Goal: Browse casually: Explore the website without a specific task or goal

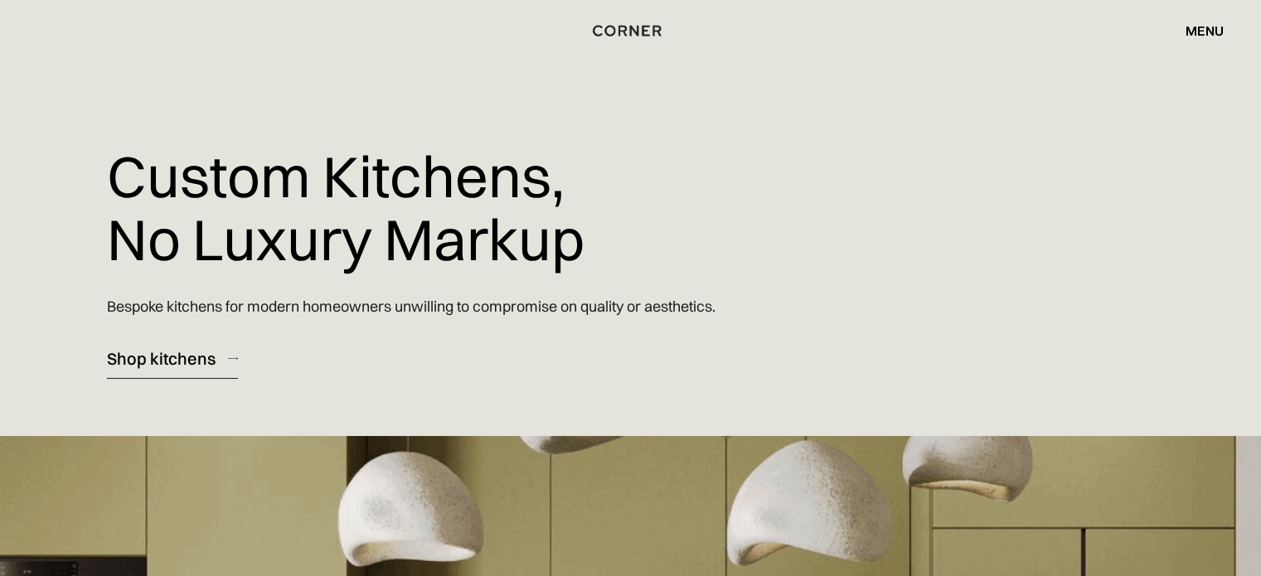
click at [152, 363] on div "Shop kitchens" at bounding box center [161, 358] width 109 height 22
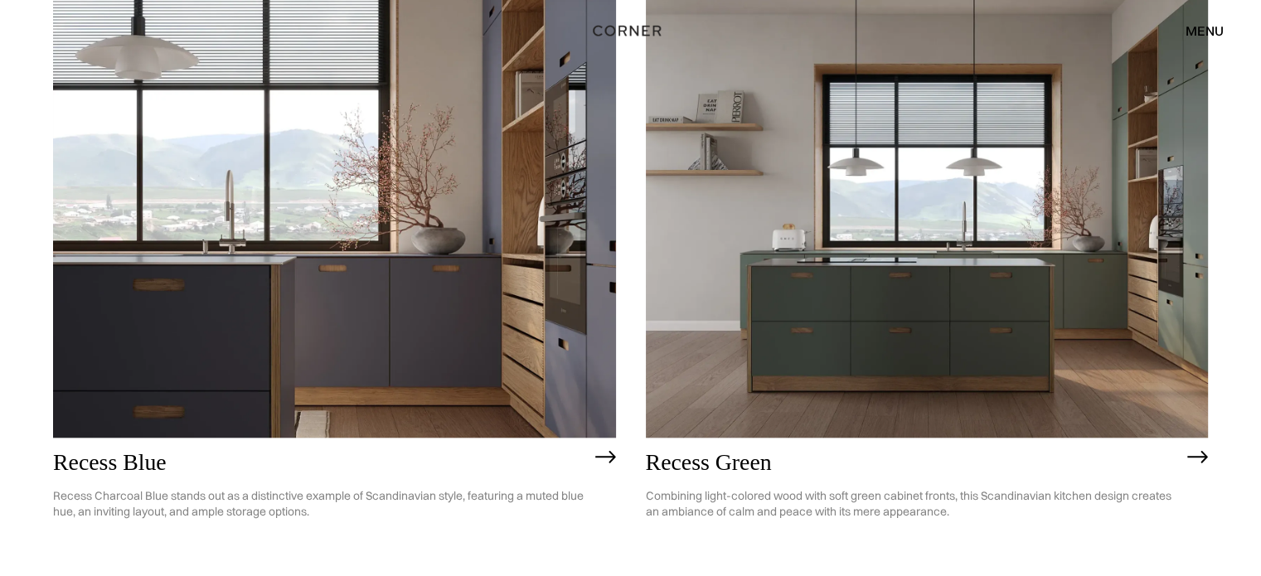
scroll to position [1724, 0]
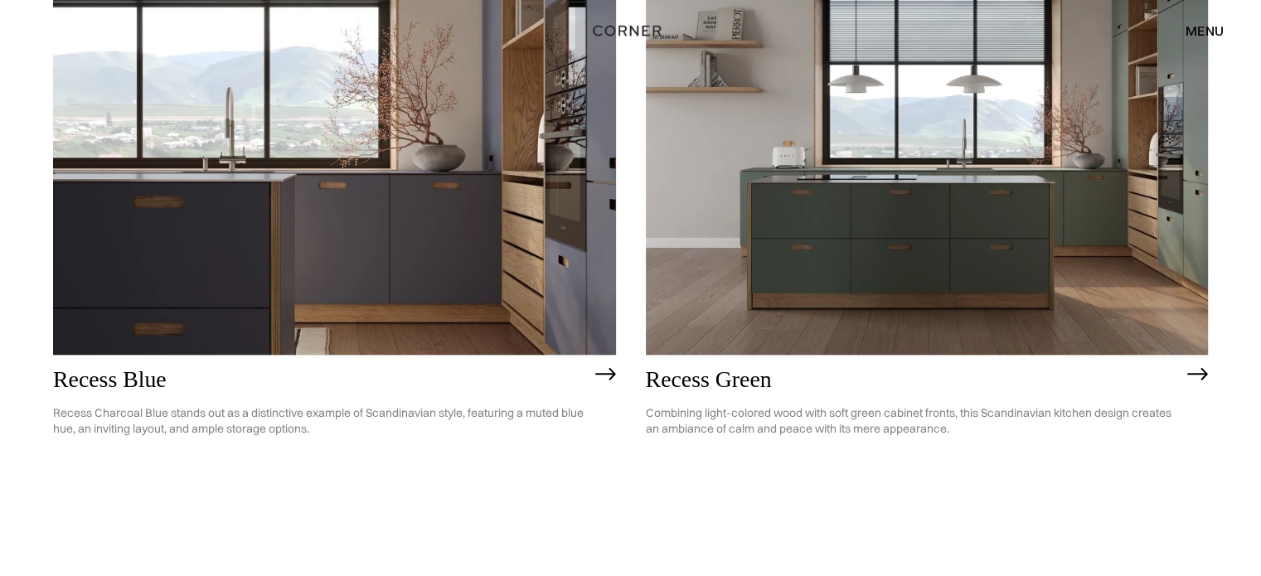
click at [932, 259] on img at bounding box center [927, 130] width 563 height 450
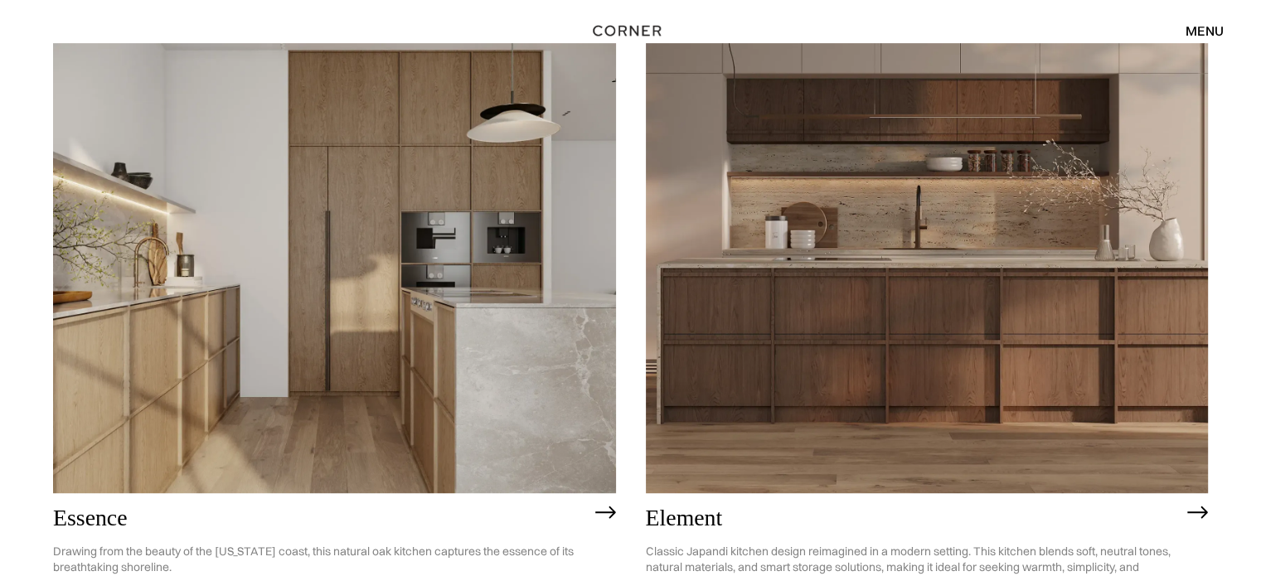
scroll to position [925, 0]
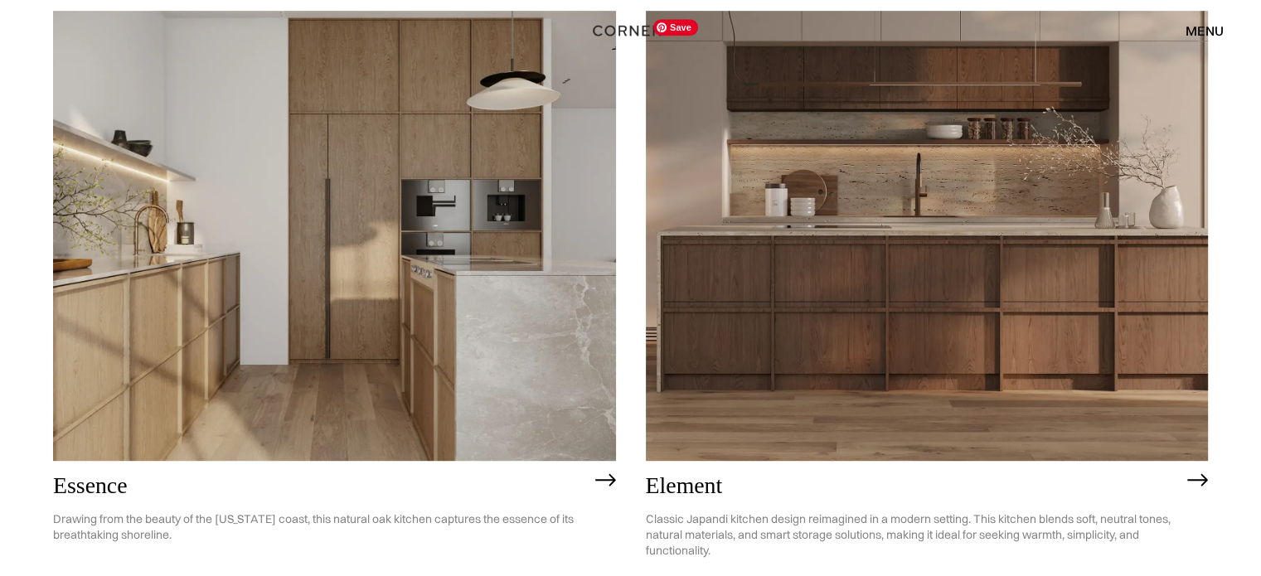
click at [931, 212] on img at bounding box center [927, 236] width 563 height 450
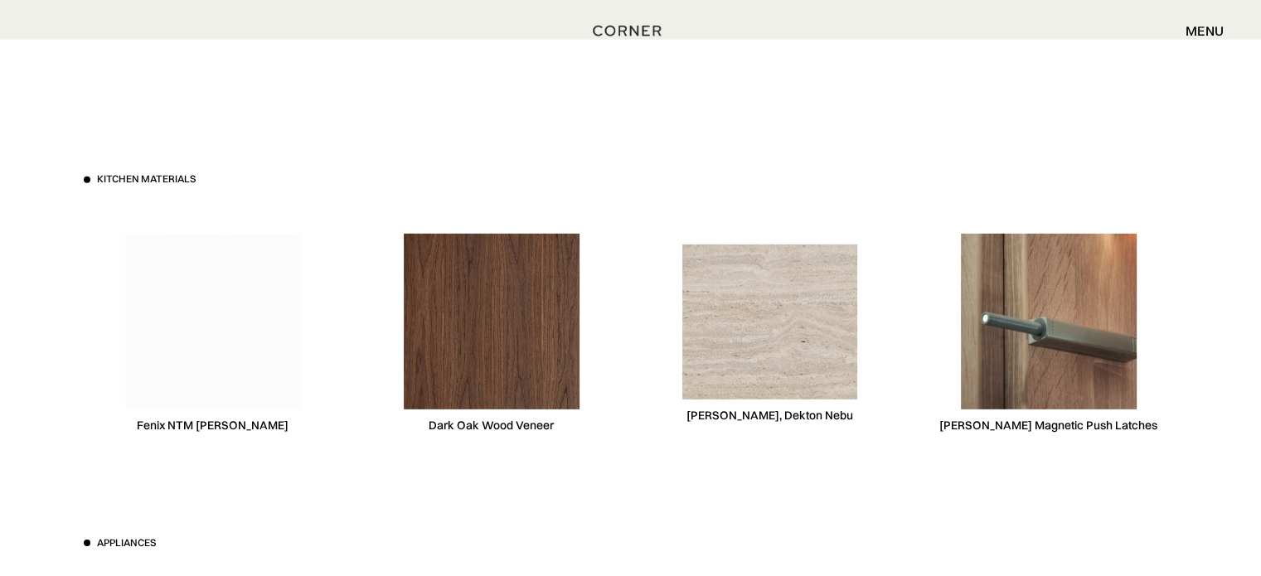
scroll to position [4941, 0]
